Goal: Ask a question

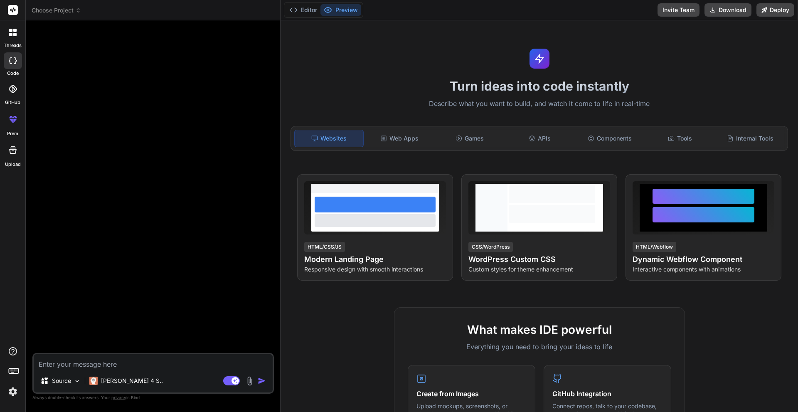
click at [174, 361] on textarea at bounding box center [153, 361] width 239 height 15
click at [115, 369] on textarea at bounding box center [153, 361] width 239 height 15
type textarea "c"
type textarea "x"
type textarea "ca"
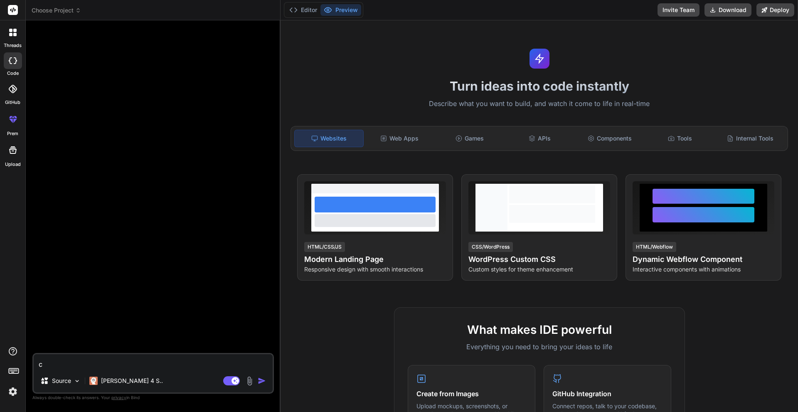
type textarea "x"
type textarea "can"
type textarea "x"
type textarea "can"
type textarea "x"
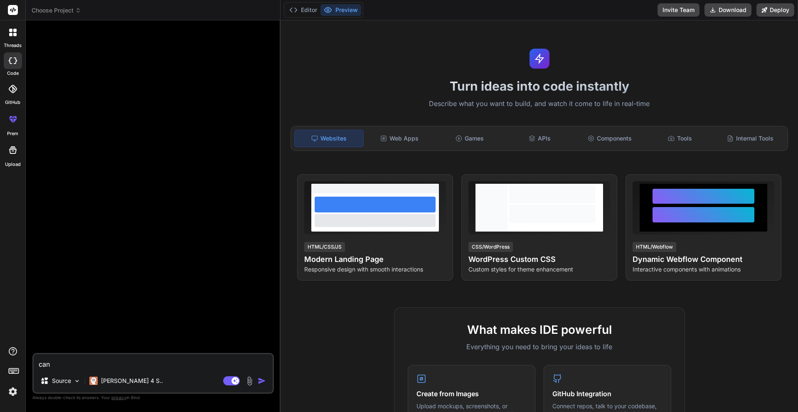
type textarea "can y"
type textarea "x"
type textarea "can yo"
type textarea "x"
type textarea "can you"
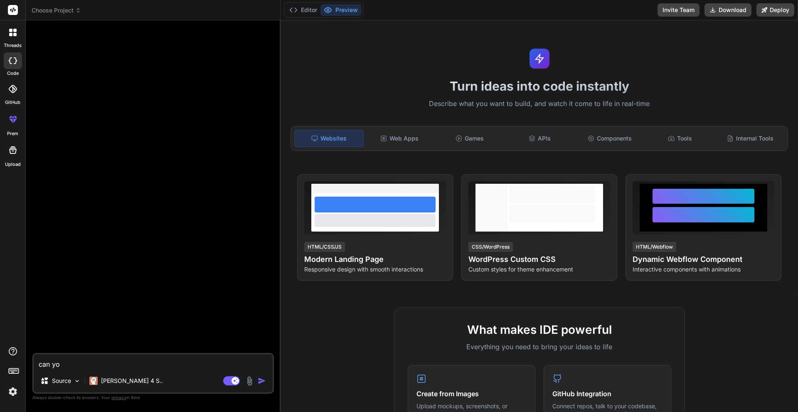
type textarea "x"
type textarea "can you"
type textarea "x"
type textarea "can you m"
type textarea "x"
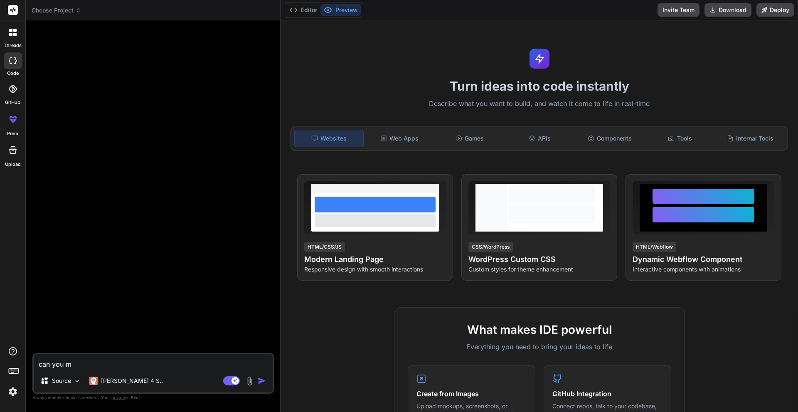
type textarea "can you ma"
type textarea "x"
type textarea "can you mak"
type textarea "x"
type textarea "can you make"
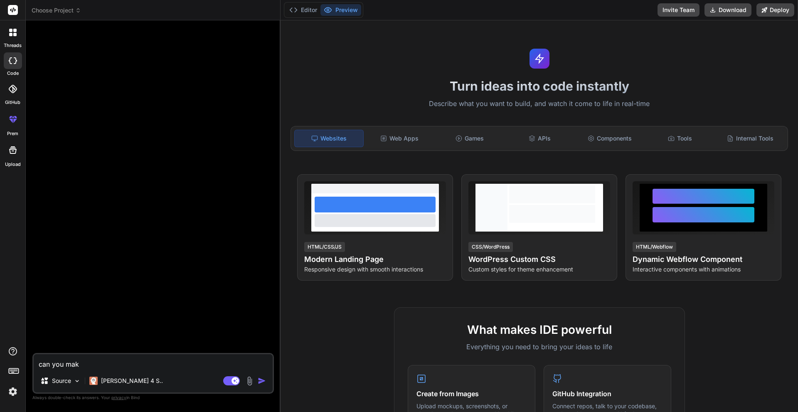
type textarea "x"
type textarea "can you make"
type textarea "x"
type textarea "can you make a"
type textarea "x"
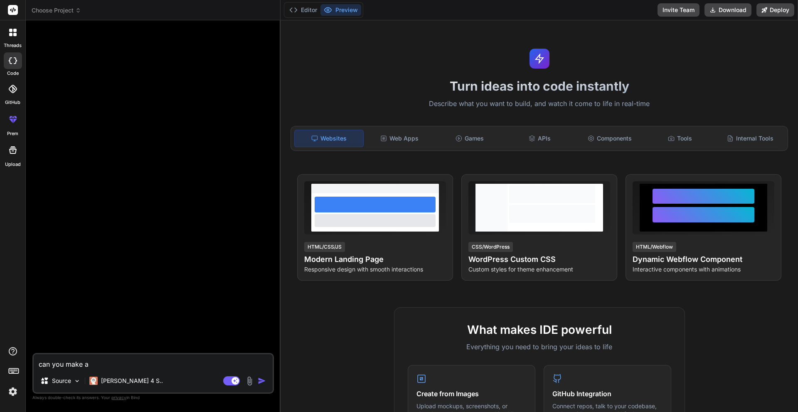
type textarea "can you make an"
type textarea "x"
type textarea "can you make an"
type textarea "x"
type textarea "can you make an a"
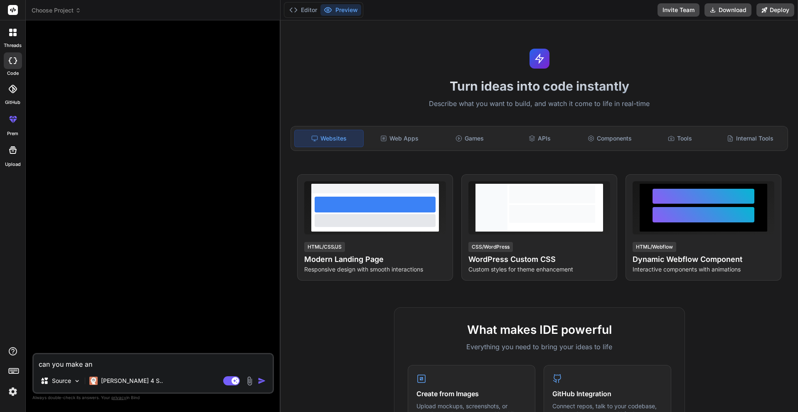
type textarea "x"
type textarea "can you make an an"
type textarea "x"
type textarea "can you make an and"
type textarea "x"
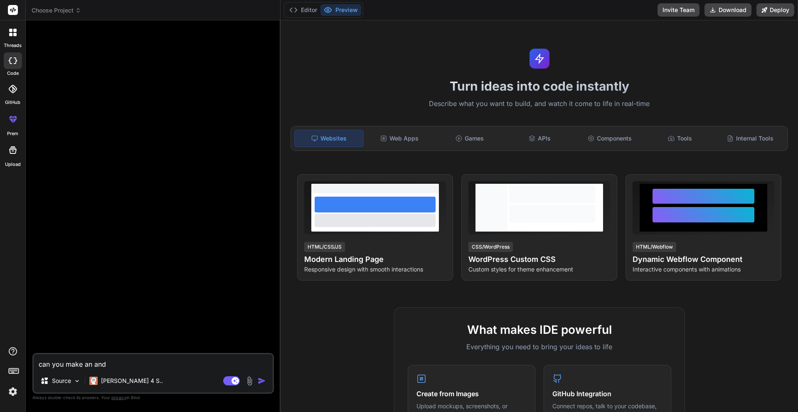
type textarea "can you make an andr"
type textarea "x"
type textarea "can you make an andro"
type textarea "x"
type textarea "can you make an androi"
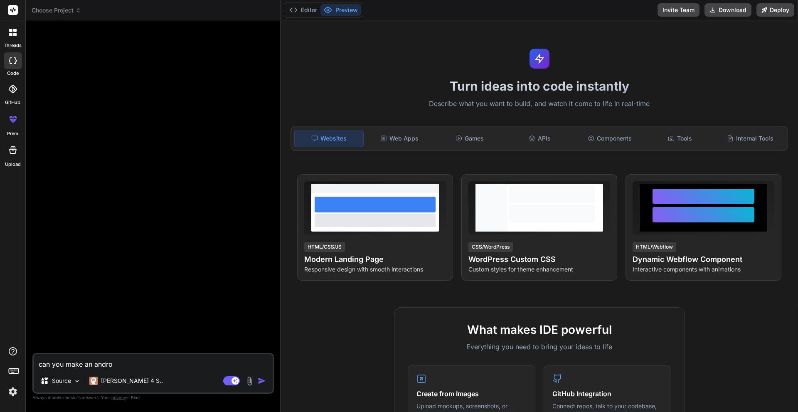
type textarea "x"
type textarea "can you make an android"
type textarea "x"
type textarea "can you make an android"
type textarea "x"
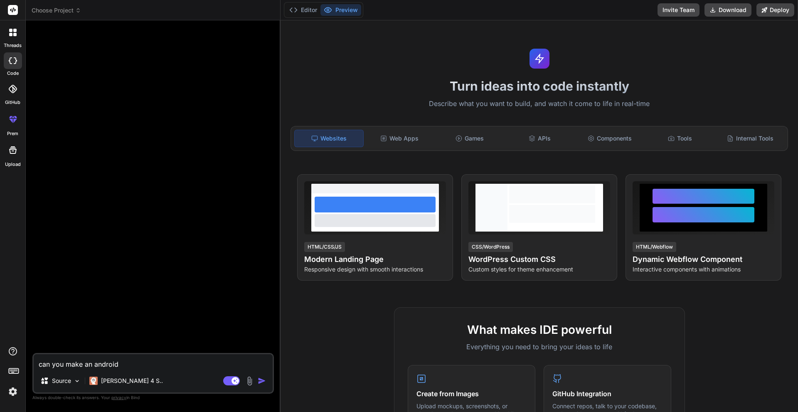
type textarea "can you make an android a"
type textarea "x"
type textarea "can you make an android ap"
type textarea "x"
type textarea "can you make an android app"
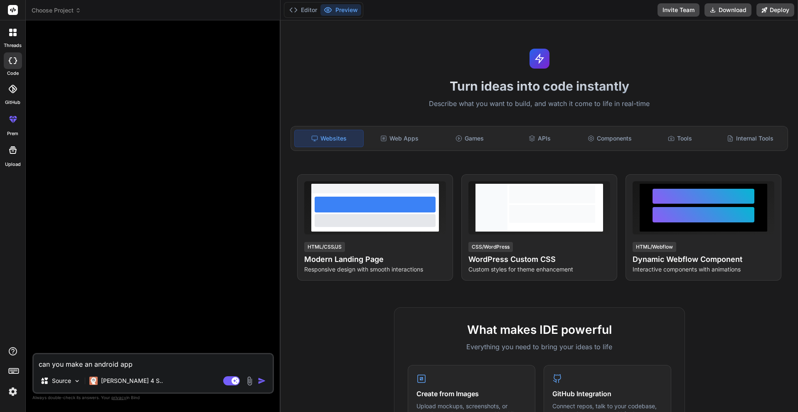
type textarea "x"
type textarea "can you make an android app?"
type textarea "x"
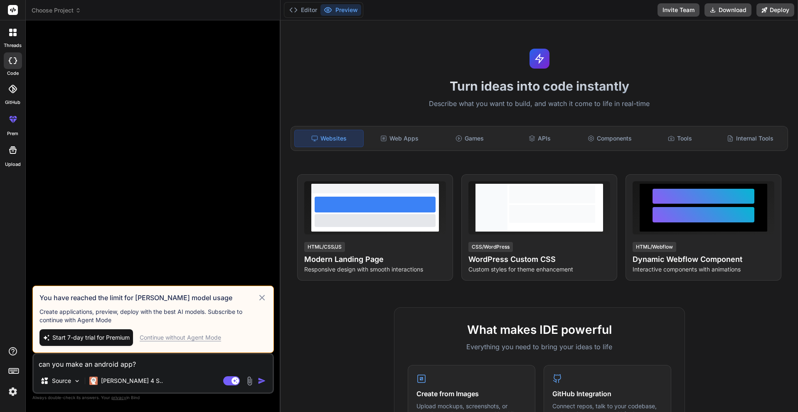
type textarea "can you make an android app?"
click at [262, 297] on icon at bounding box center [261, 297] width 5 height 5
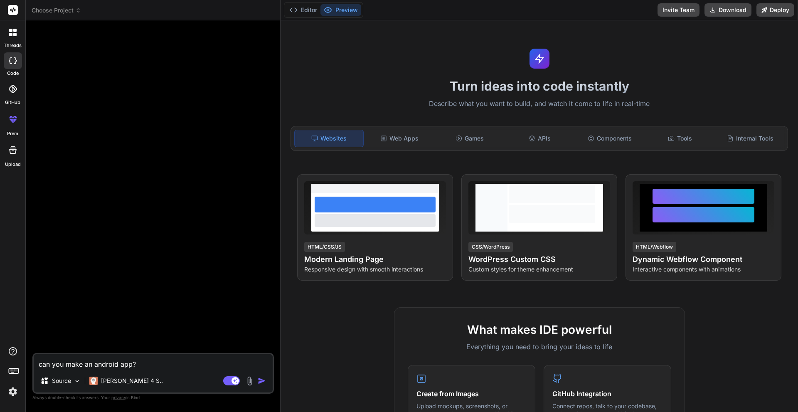
click at [14, 396] on img at bounding box center [13, 391] width 14 height 14
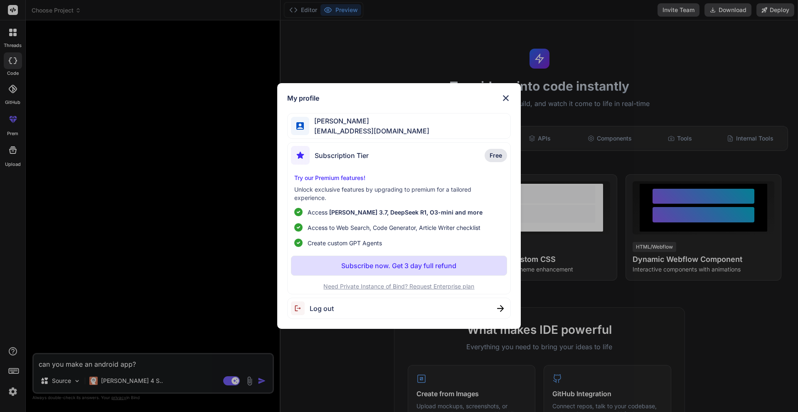
click at [499, 307] on img at bounding box center [500, 308] width 7 height 7
click at [338, 127] on span "[EMAIL_ADDRESS][DOMAIN_NAME]" at bounding box center [369, 131] width 120 height 10
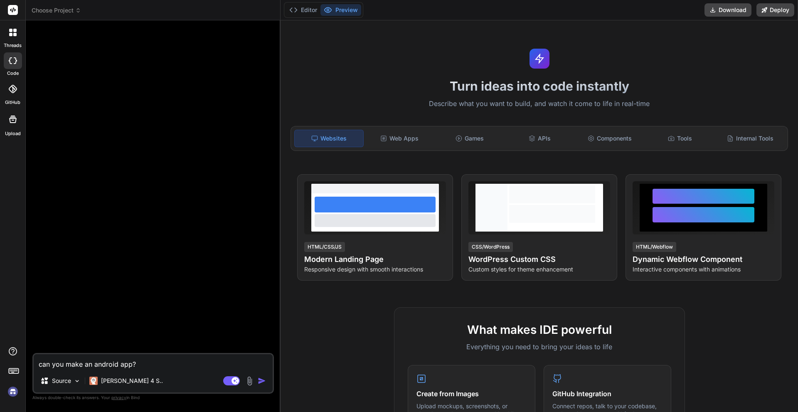
click at [181, 364] on textarea "can you make an android app?" at bounding box center [153, 361] width 239 height 15
click at [263, 380] on img "button" at bounding box center [262, 380] width 8 height 8
type textarea "x"
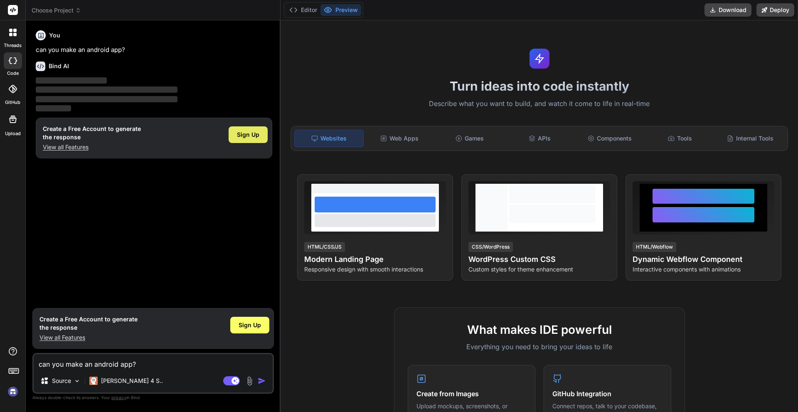
click at [247, 137] on span "Sign Up" at bounding box center [248, 134] width 22 height 8
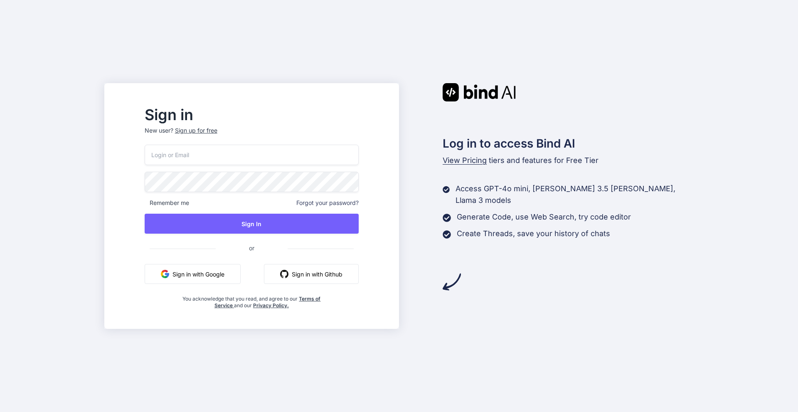
click at [213, 280] on button "Sign in with Google" at bounding box center [193, 274] width 96 height 20
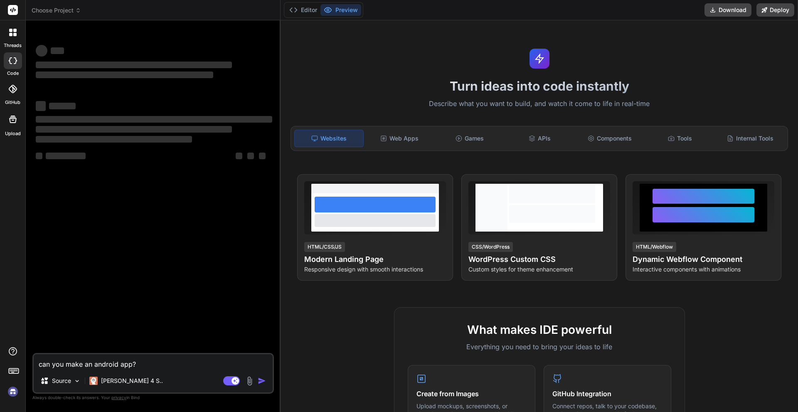
type textarea "x"
drag, startPoint x: 142, startPoint y: 368, endPoint x: 28, endPoint y: 365, distance: 113.9
click at [28, 365] on div "Bind AI Web Search Created with Pixso. Code Generator ‌ ‌ ‌ ‌ ‌ ‌ ‌ ‌ ‌ ‌ ‌ ‌ ‌…" at bounding box center [153, 215] width 255 height 391
type textarea "="
type textarea "x"
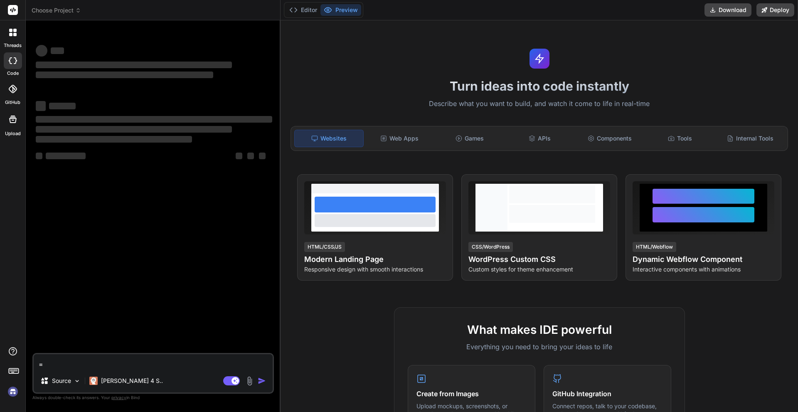
type textarea "x"
click at [15, 393] on img at bounding box center [13, 391] width 14 height 14
type textarea "x"
